Goal: Download file/media

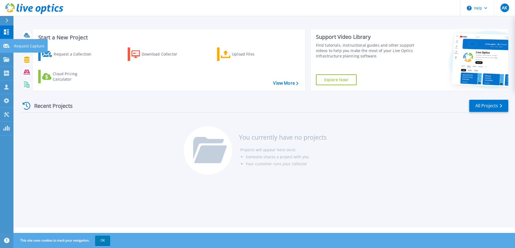
click at [6, 49] on link "Request Capture Request Capture" at bounding box center [6, 46] width 13 height 14
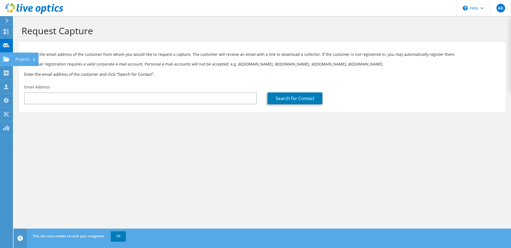
click at [9, 57] on icon at bounding box center [6, 59] width 6 height 5
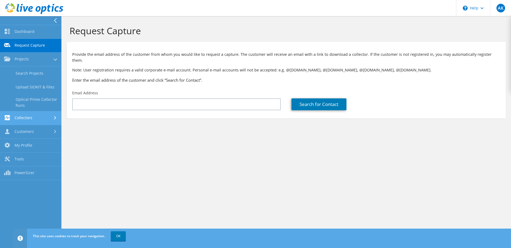
click at [38, 121] on link "Collectors" at bounding box center [30, 118] width 61 height 14
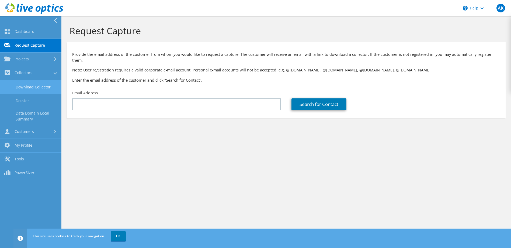
click at [39, 85] on link "Download Collector" at bounding box center [30, 87] width 61 height 14
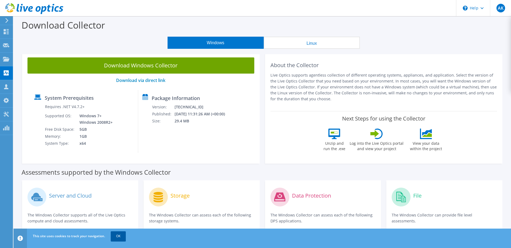
click at [122, 233] on link "OK" at bounding box center [118, 236] width 15 height 10
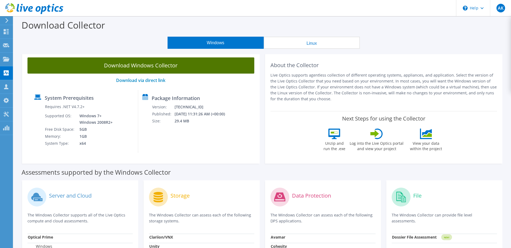
click at [144, 68] on link "Download Windows Collector" at bounding box center [140, 65] width 227 height 16
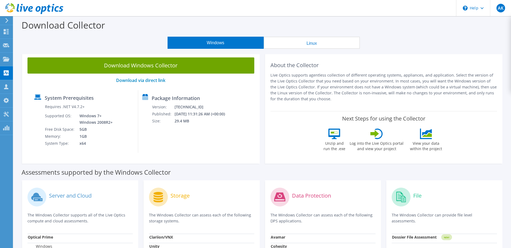
click at [169, 196] on div "Storage" at bounding box center [201, 197] width 105 height 22
